Goal: Participate in discussion: Engage in conversation with other users on a specific topic

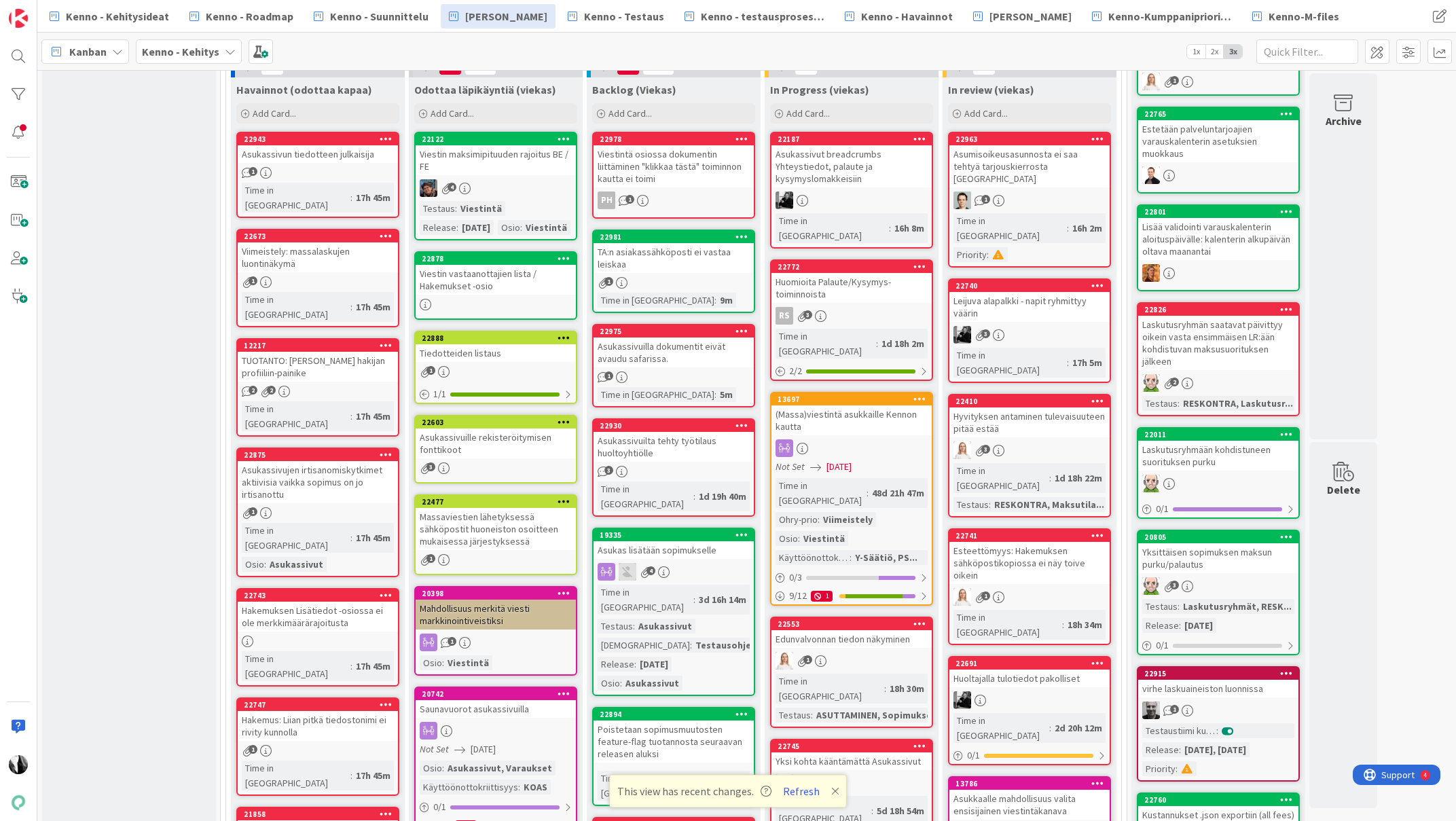
scroll to position [395, 0]
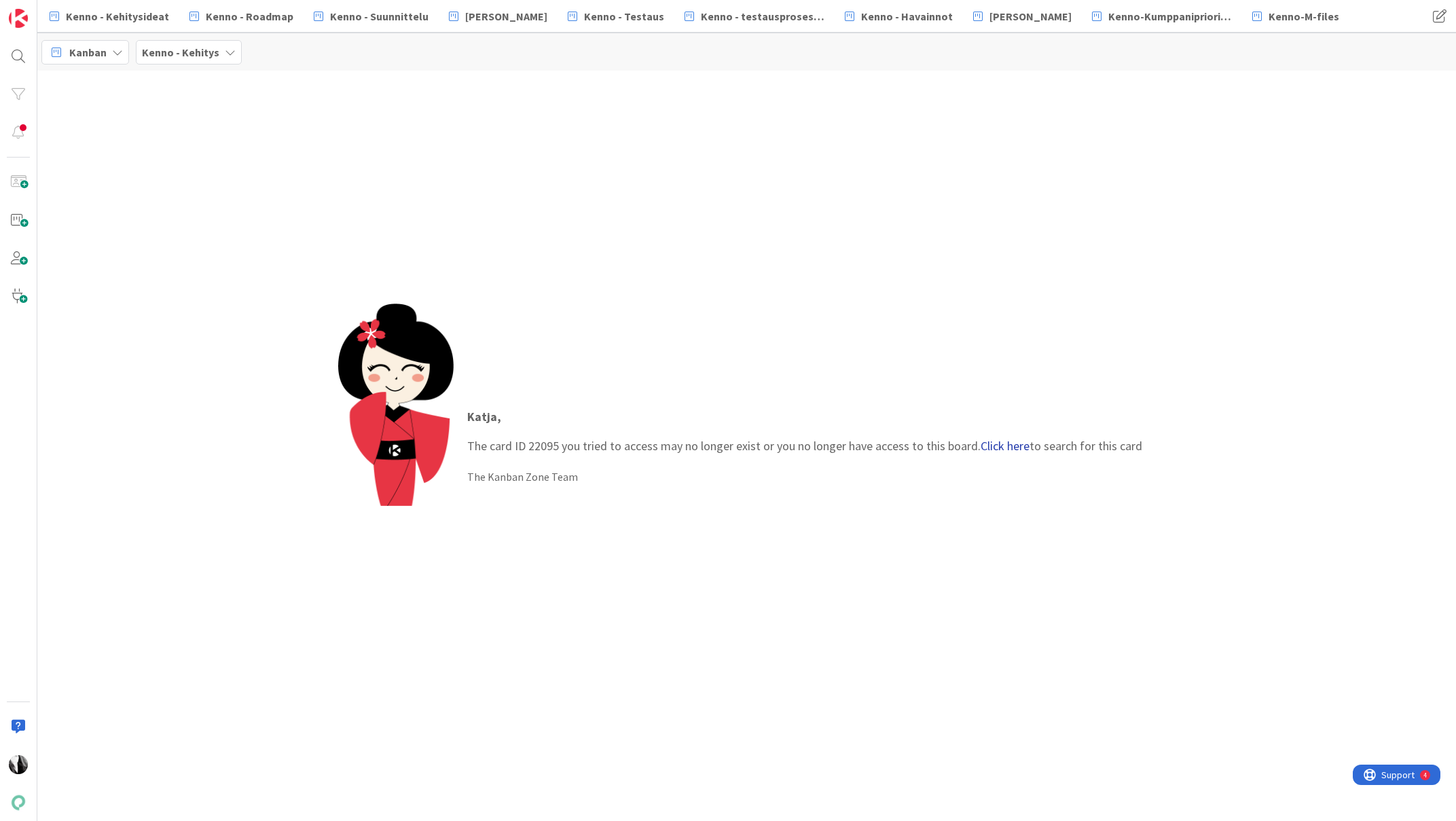
click at [997, 446] on link "Click here" at bounding box center [1005, 445] width 49 height 16
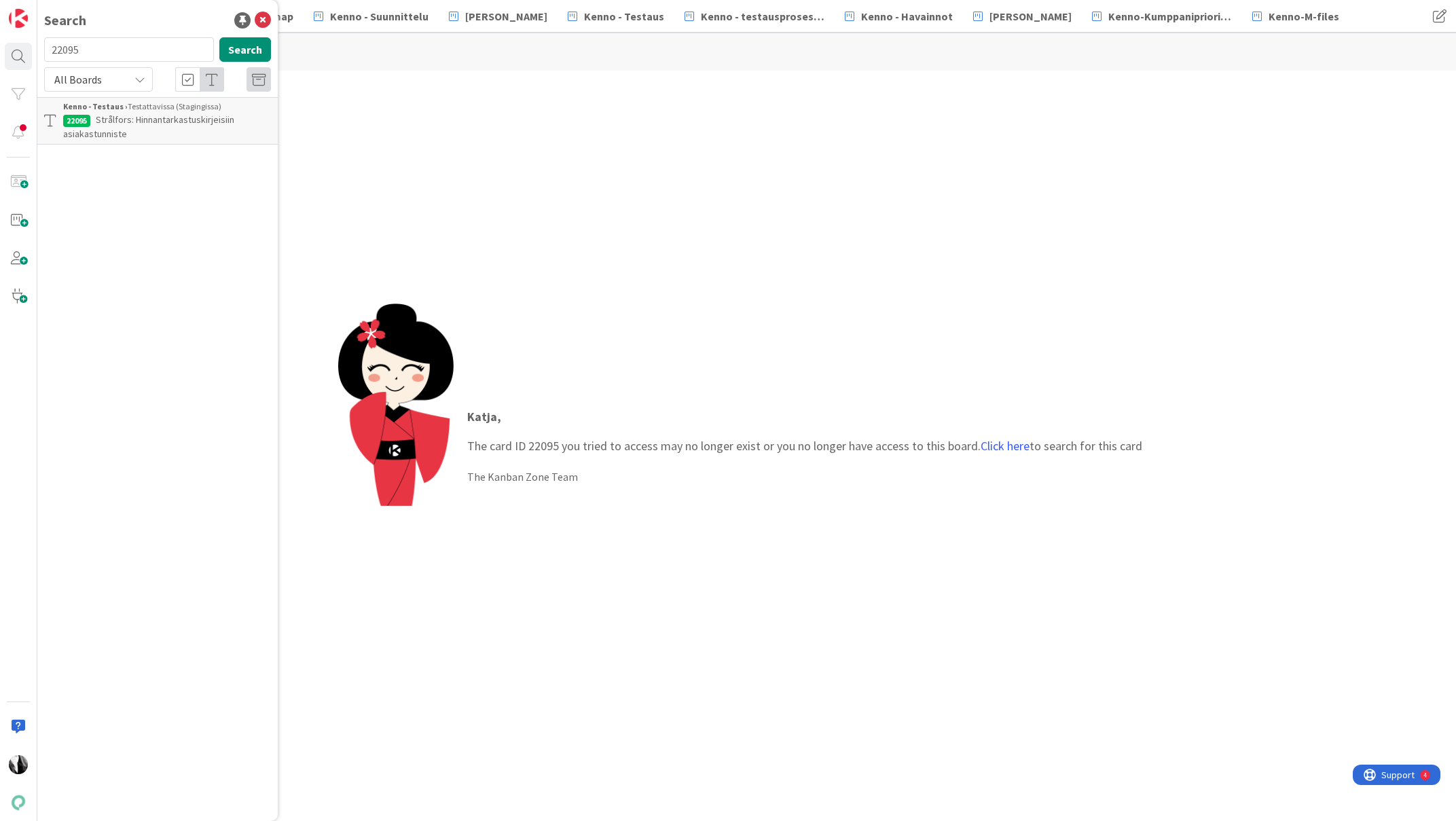
click at [186, 118] on span "Strålfors: Hinnantarkastuskirjeisiin asiakastunniste" at bounding box center [148, 127] width 171 height 27
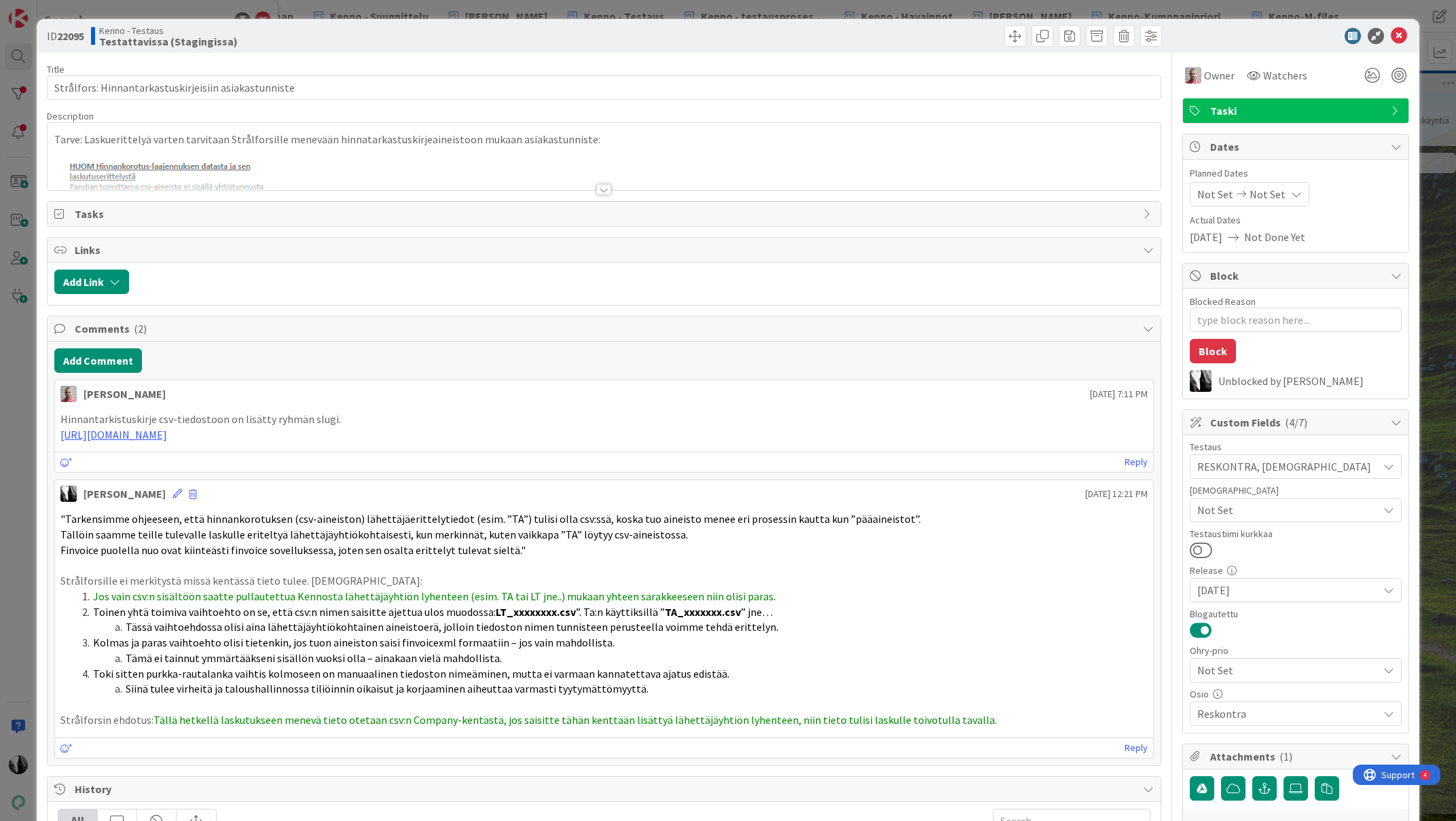
type textarea "x"
click at [602, 187] on div at bounding box center [603, 189] width 15 height 11
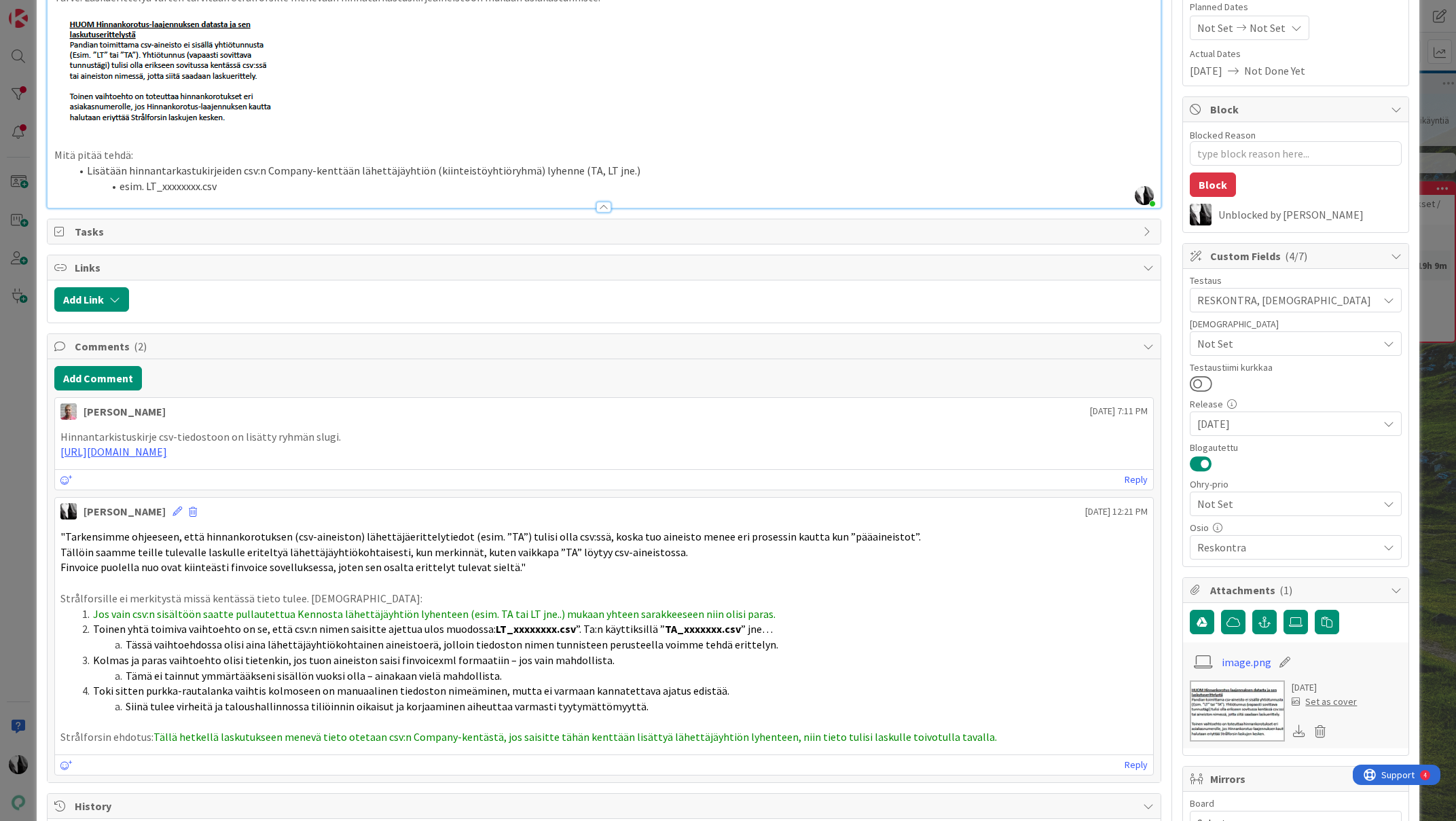
scroll to position [168, 0]
click at [124, 376] on button "Add Comment" at bounding box center [98, 376] width 88 height 25
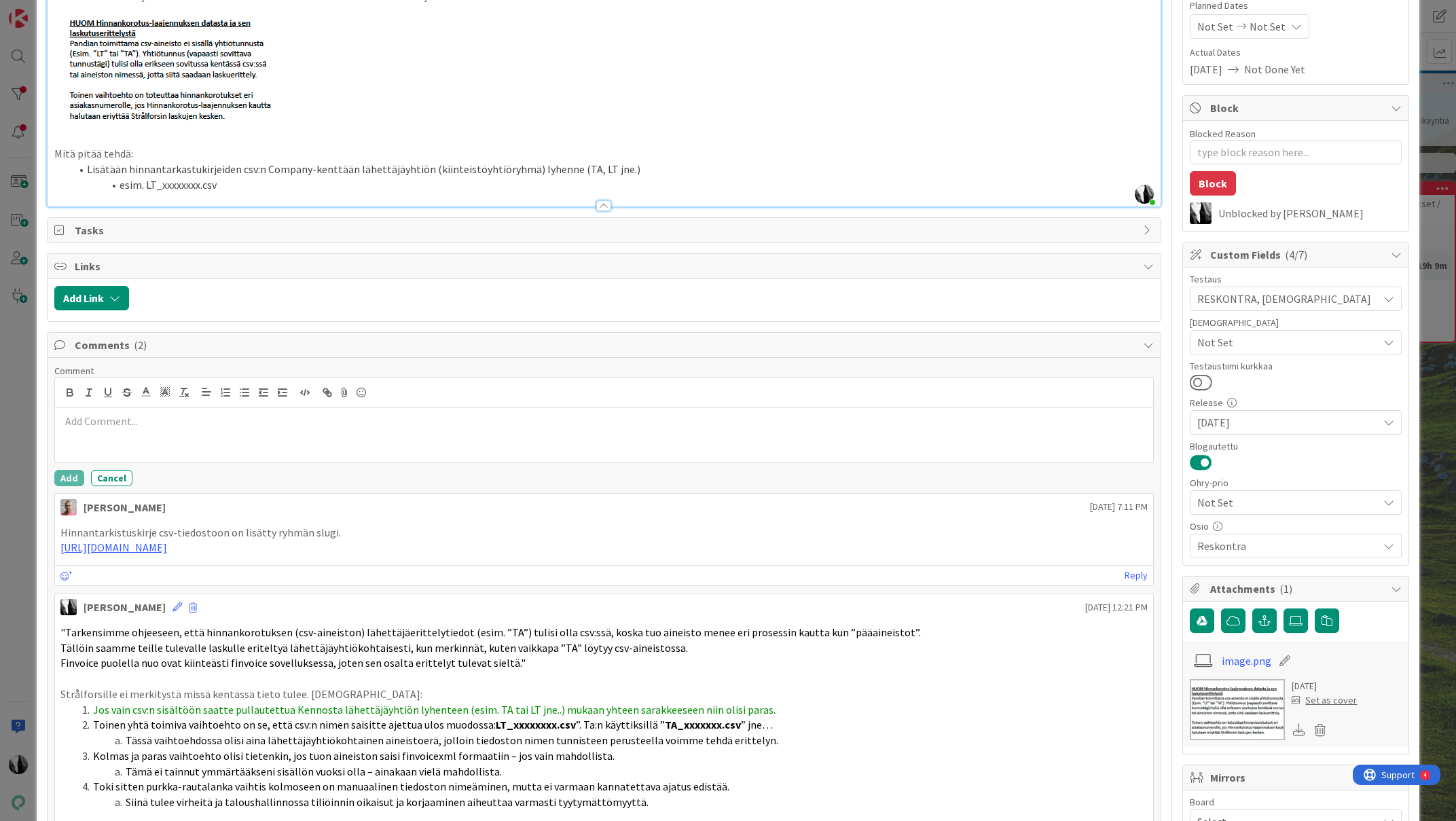
click at [175, 419] on p at bounding box center [604, 421] width 1088 height 16
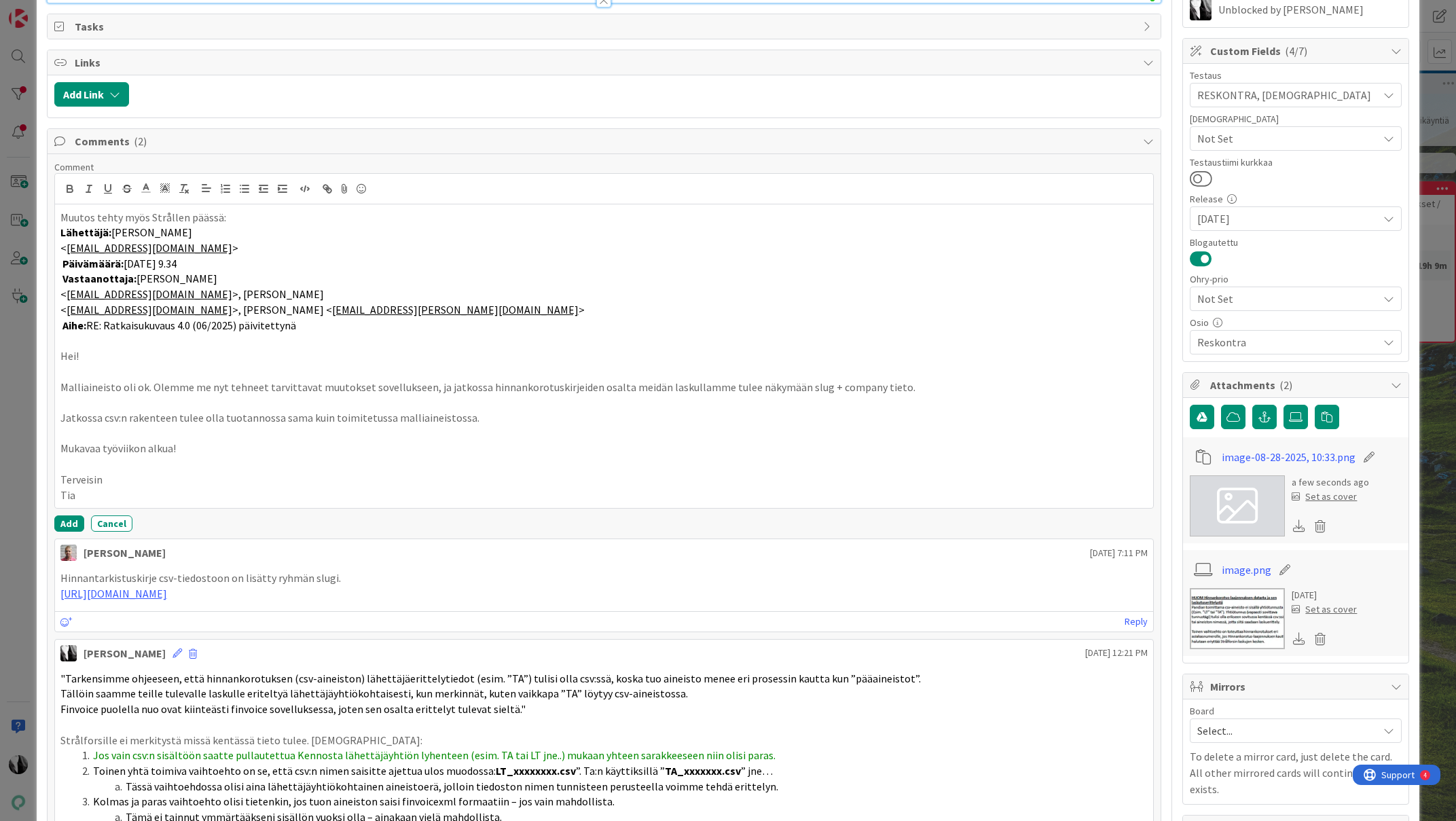
scroll to position [373, 0]
type textarea "x"
